Goal: Complete application form: Complete application form

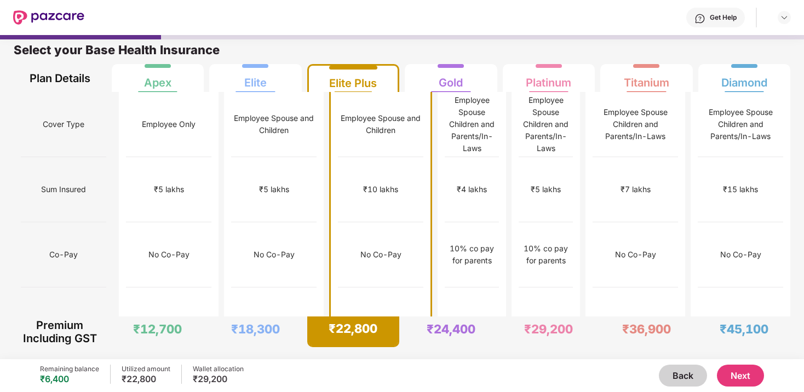
scroll to position [2, 0]
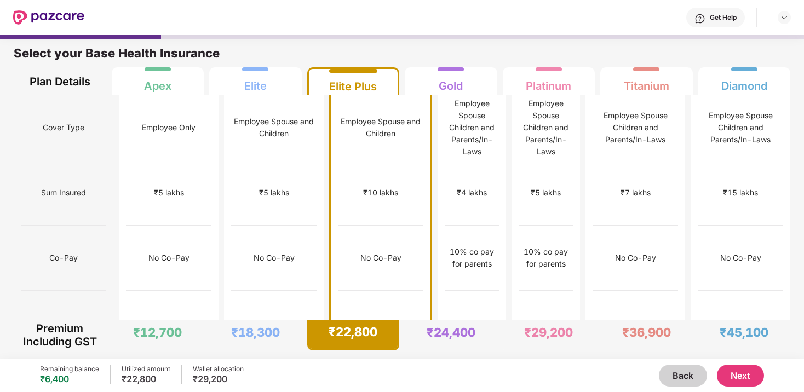
click at [736, 370] on button "Next" at bounding box center [740, 376] width 47 height 22
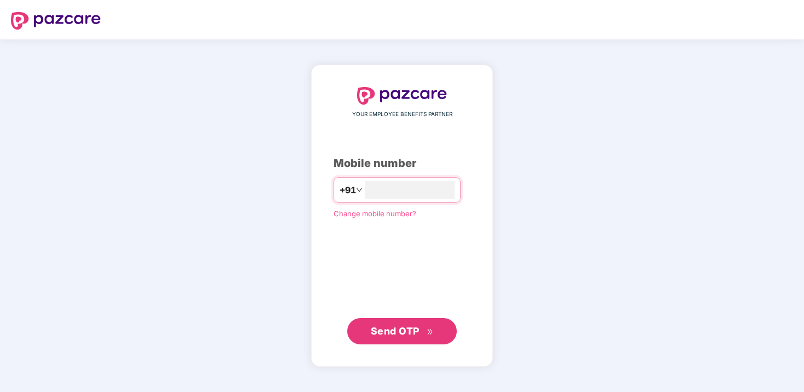
type input "**********"
click at [412, 329] on span "Send OTP" at bounding box center [395, 331] width 49 height 12
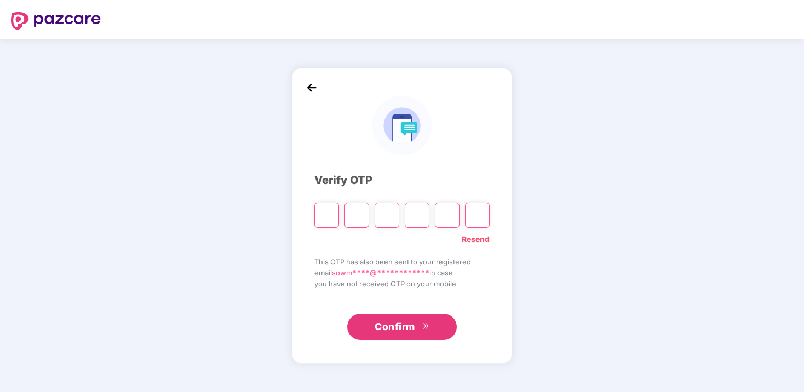
type input "*"
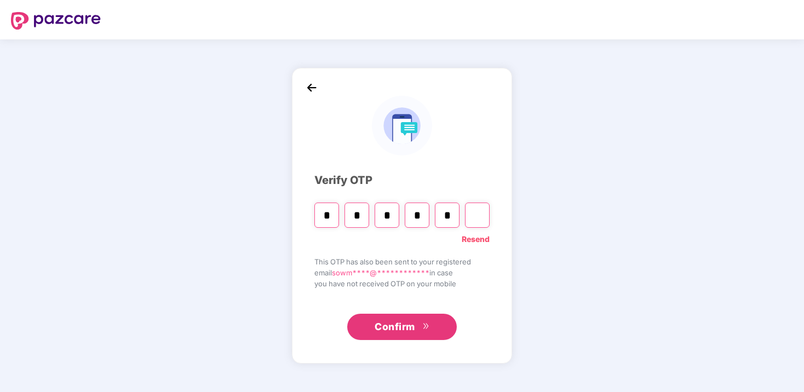
type input "*"
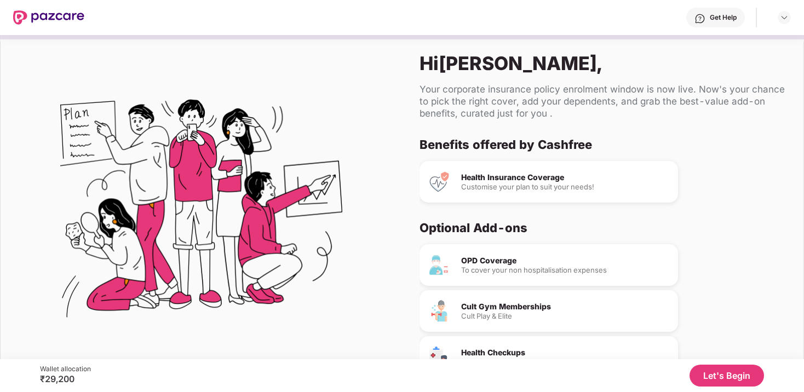
click at [727, 370] on button "Let's Begin" at bounding box center [727, 376] width 74 height 22
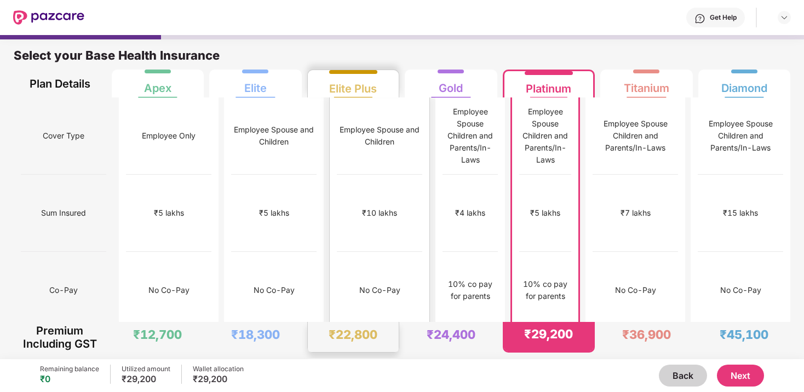
click at [337, 252] on div "No Co-Pay" at bounding box center [379, 290] width 85 height 77
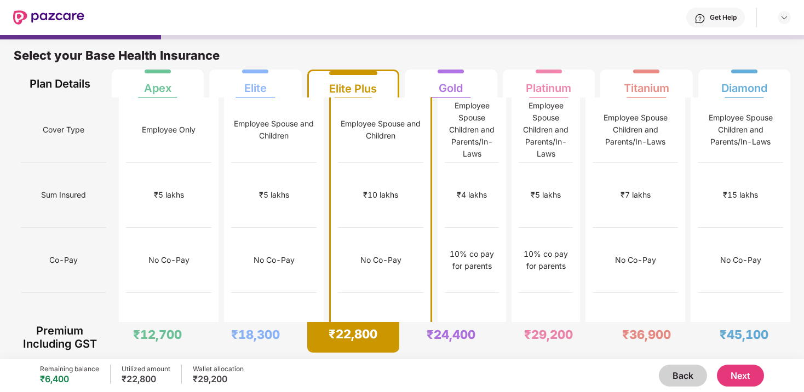
click at [744, 380] on button "Next" at bounding box center [740, 376] width 47 height 22
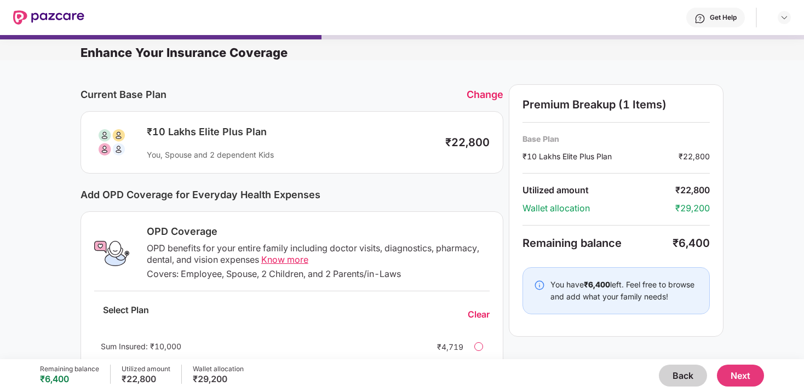
click at [679, 376] on button "Back" at bounding box center [683, 376] width 48 height 22
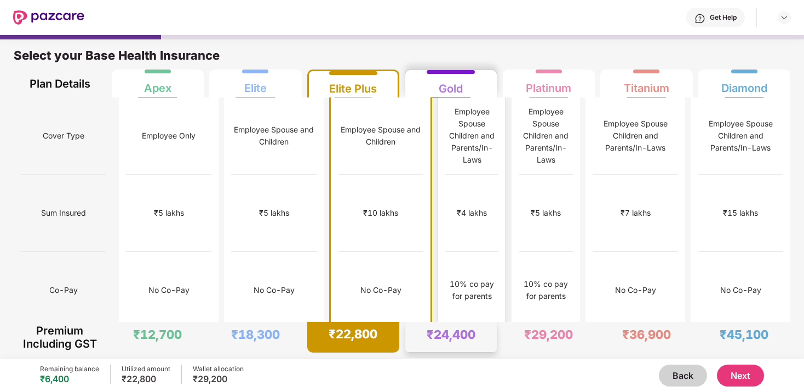
click at [445, 329] on div "₹8,000" at bounding box center [471, 367] width 53 height 77
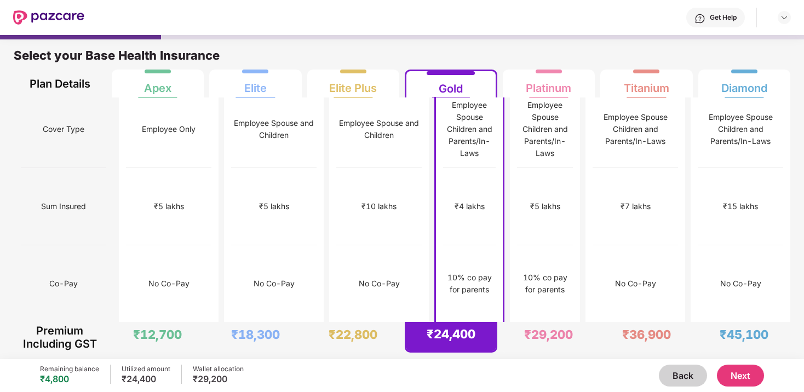
scroll to position [2, 0]
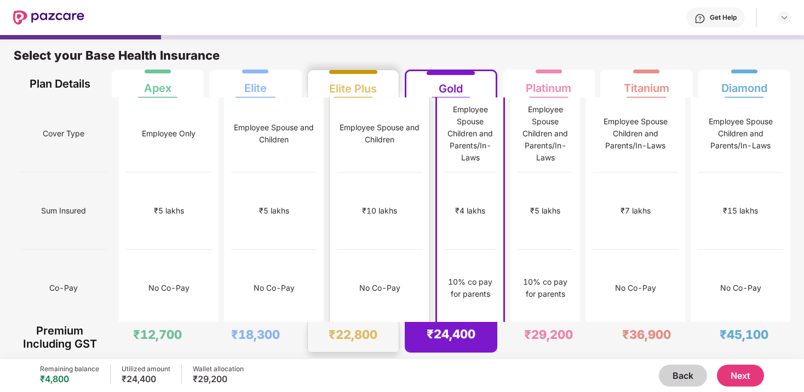
click at [372, 325] on div "₹22,800" at bounding box center [353, 337] width 91 height 30
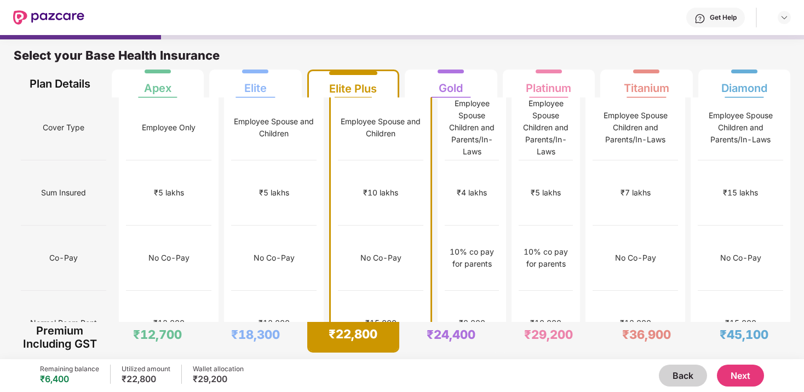
click at [742, 373] on button "Next" at bounding box center [740, 376] width 47 height 22
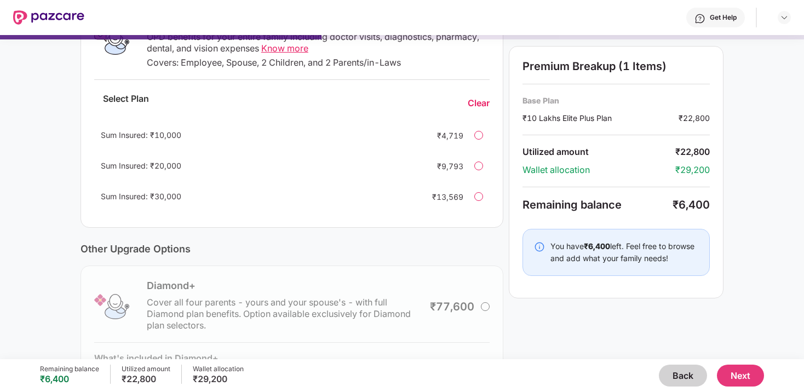
scroll to position [231, 0]
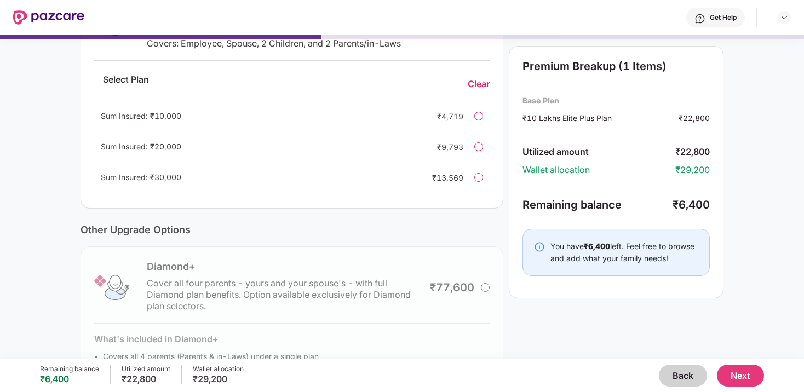
click at [736, 373] on button "Next" at bounding box center [740, 376] width 47 height 22
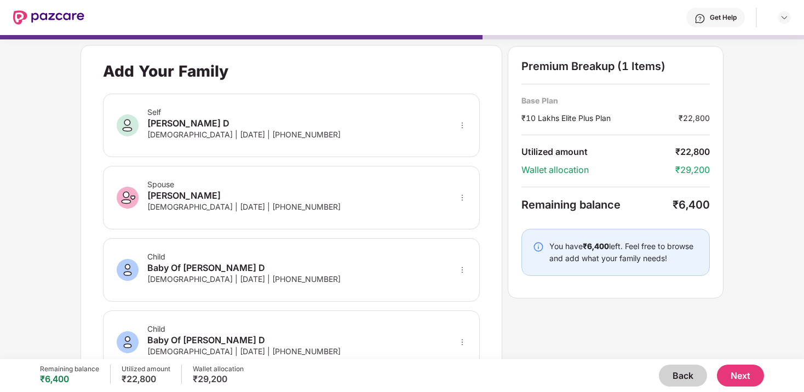
click at [308, 142] on div "Self [PERSON_NAME] D [DEMOGRAPHIC_DATA] | [DATE] | [PHONE_NUMBER]" at bounding box center [291, 126] width 377 height 64
click at [309, 220] on div "Spouse [PERSON_NAME] R [DEMOGRAPHIC_DATA] | [DATE] | [PHONE_NUMBER]" at bounding box center [291, 198] width 377 height 64
click at [330, 267] on div "Child Baby Of [PERSON_NAME] D [DEMOGRAPHIC_DATA] | [DATE] | [PHONE_NUMBER]" at bounding box center [291, 270] width 377 height 64
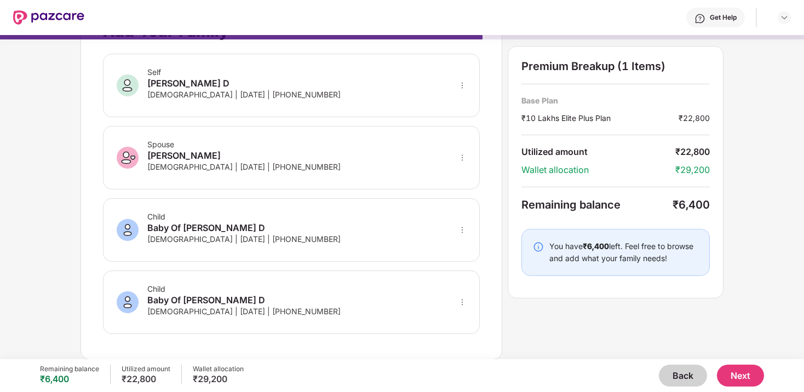
click at [461, 303] on icon "more" at bounding box center [462, 303] width 8 height 8
click at [449, 338] on img at bounding box center [448, 338] width 9 height 9
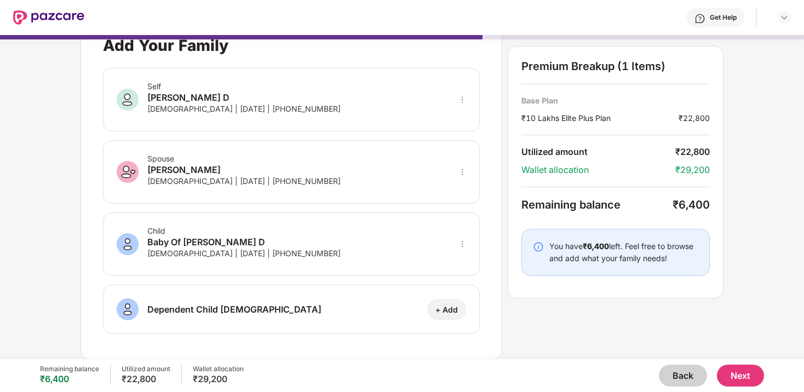
click at [750, 370] on button "Next" at bounding box center [740, 376] width 47 height 22
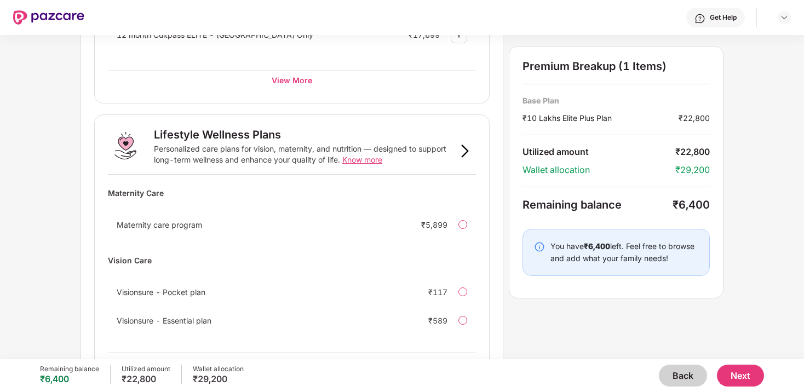
scroll to position [687, 0]
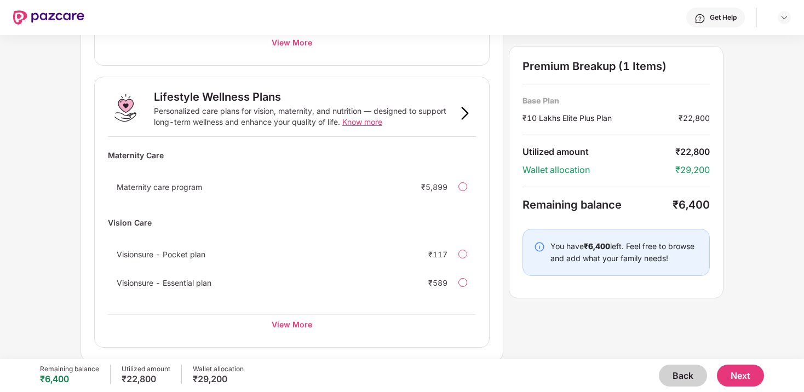
click at [745, 374] on button "Next" at bounding box center [740, 376] width 47 height 22
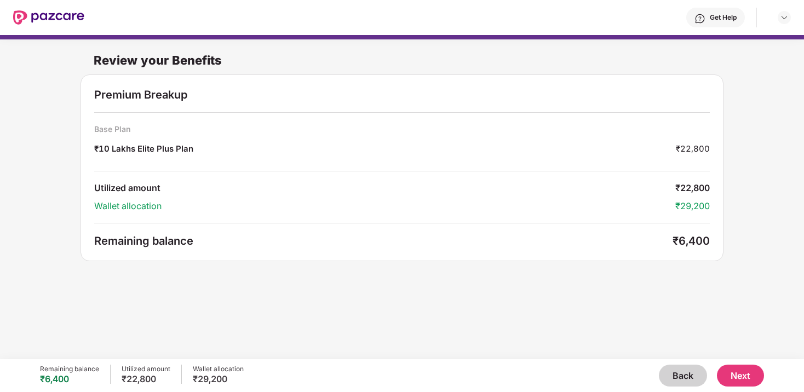
click at [745, 374] on button "Next" at bounding box center [740, 376] width 47 height 22
